Goal: Task Accomplishment & Management: Manage account settings

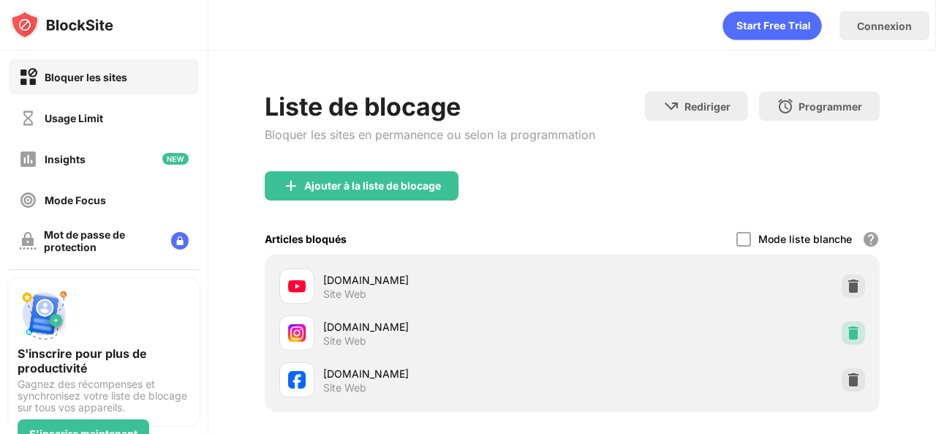
click at [846, 338] on img at bounding box center [853, 333] width 15 height 15
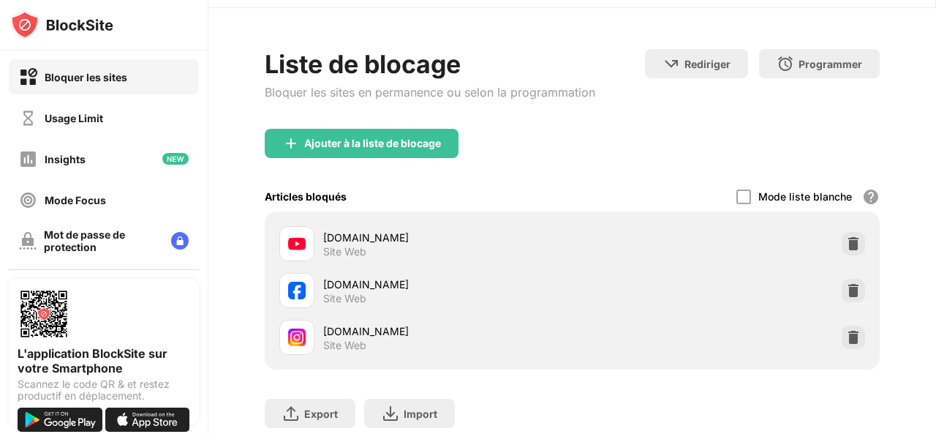
scroll to position [143, 0]
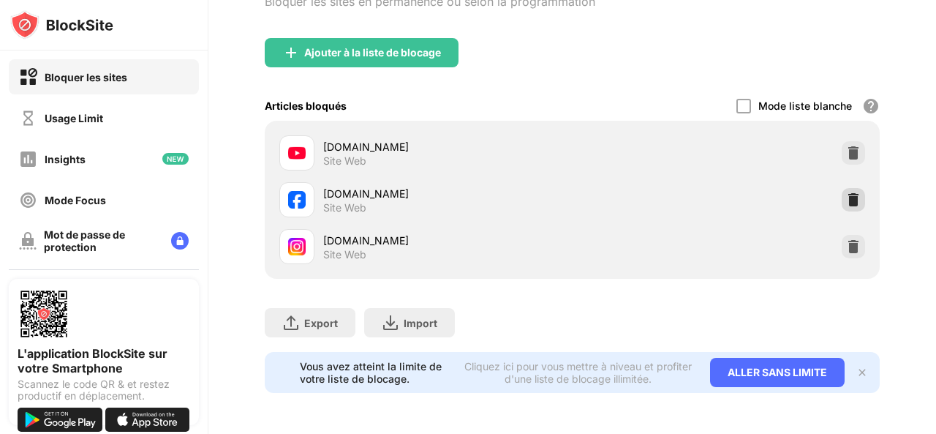
click at [850, 191] on div at bounding box center [853, 199] width 23 height 23
